Goal: Task Accomplishment & Management: Manage account settings

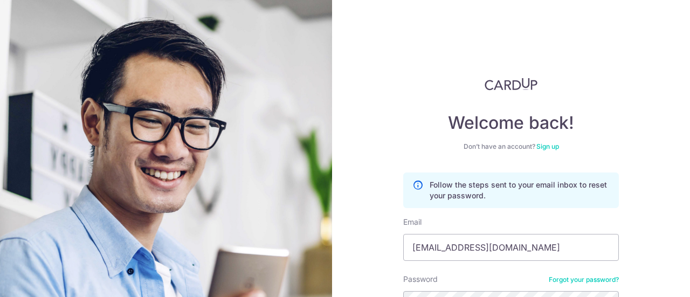
scroll to position [108, 0]
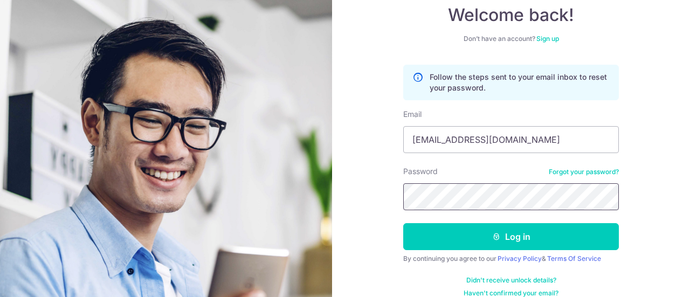
click at [403, 223] on button "Log in" at bounding box center [511, 236] width 216 height 27
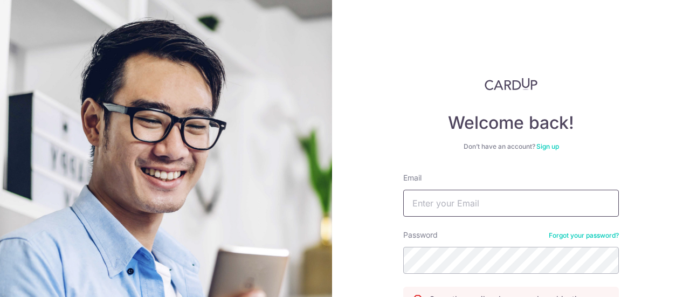
click at [514, 212] on input "Email" at bounding box center [511, 203] width 216 height 27
type input "[EMAIL_ADDRESS][DOMAIN_NAME]"
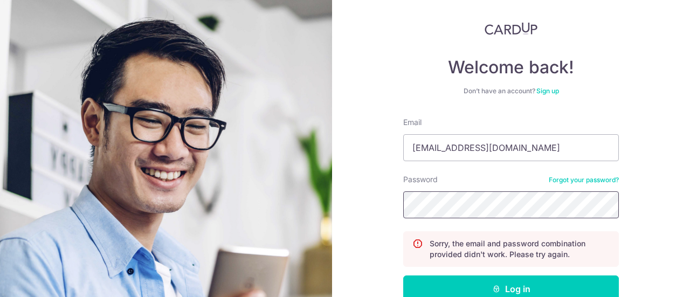
scroll to position [108, 0]
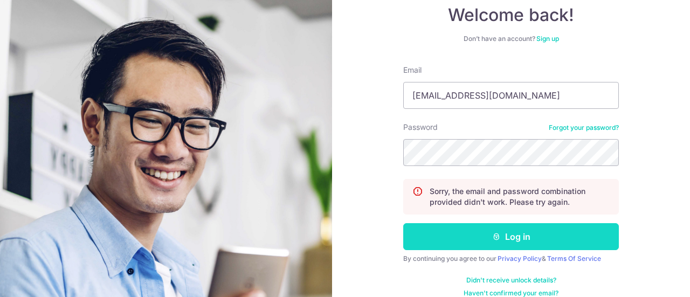
click at [516, 238] on button "Log in" at bounding box center [511, 236] width 216 height 27
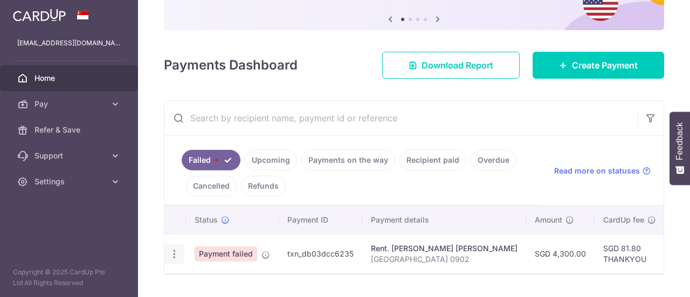
click at [176, 254] on icon "button" at bounding box center [174, 253] width 11 height 11
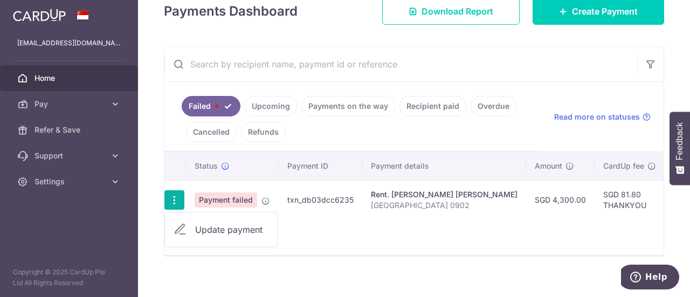
click at [183, 228] on icon at bounding box center [180, 229] width 13 height 13
radio input "true"
type input "4,300.00"
type input "Rent Hillviewpark 0902"
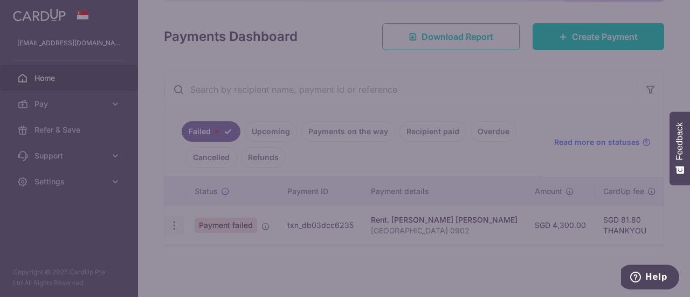
type input "THANKYOU"
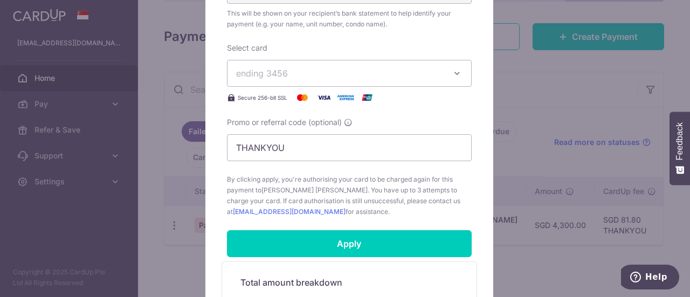
scroll to position [431, 0]
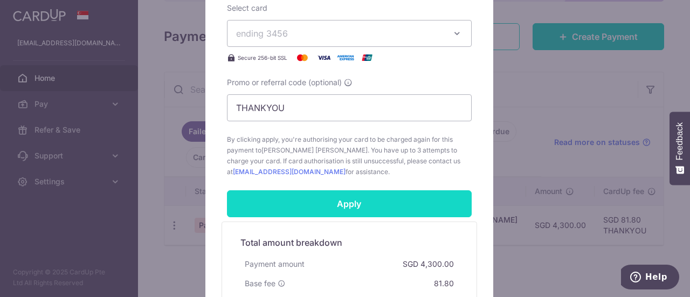
click at [396, 204] on input "Apply" at bounding box center [349, 203] width 245 height 27
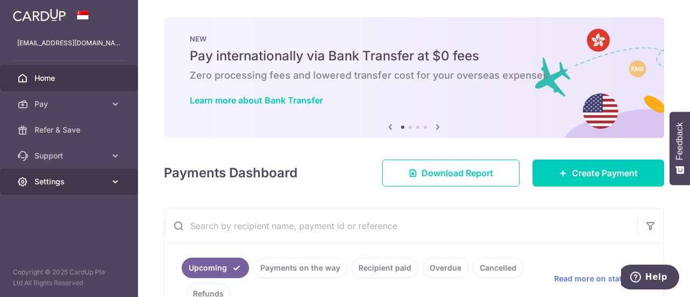
click at [51, 185] on span "Settings" at bounding box center [69, 181] width 71 height 11
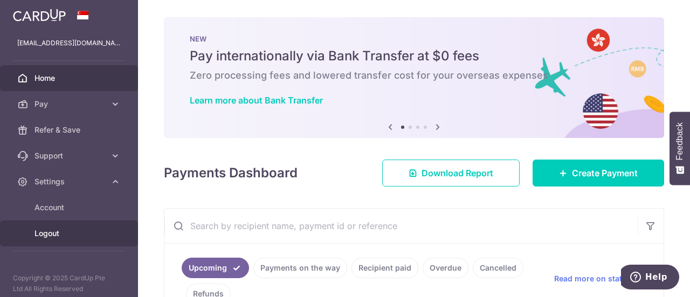
click at [49, 236] on span "Logout" at bounding box center [69, 233] width 71 height 11
